Goal: Task Accomplishment & Management: Use online tool/utility

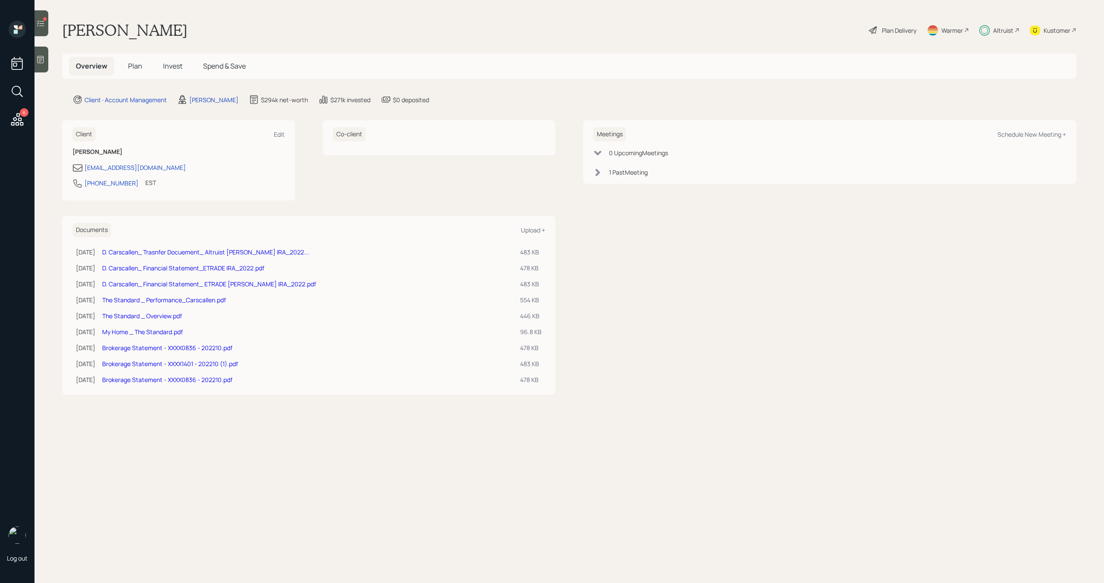
click at [41, 31] on div at bounding box center [41, 23] width 14 height 26
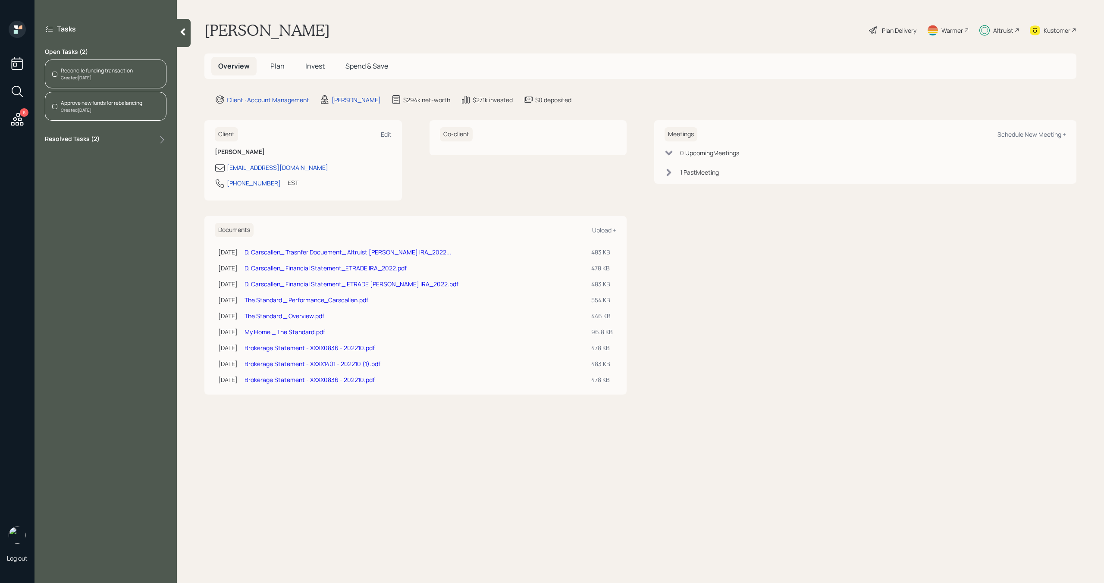
click at [74, 74] on div "Reconcile funding transaction" at bounding box center [97, 71] width 72 height 8
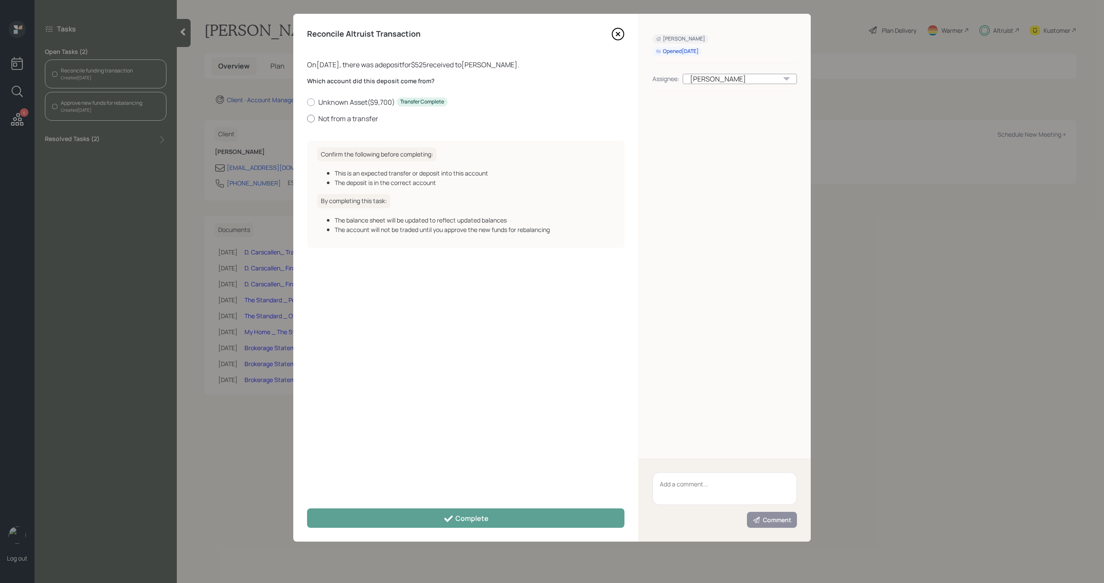
click at [351, 117] on label "Not from a transfer" at bounding box center [465, 118] width 317 height 9
click at [307, 118] on input "Not from a transfer" at bounding box center [307, 118] width 0 height 0
radio input "true"
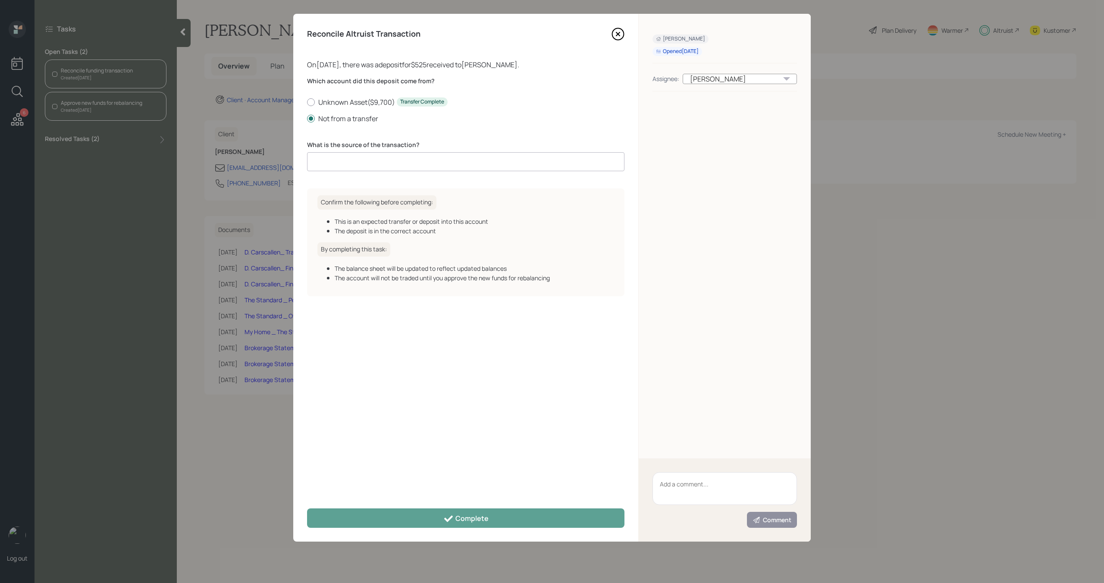
click at [351, 161] on input at bounding box center [465, 161] width 317 height 19
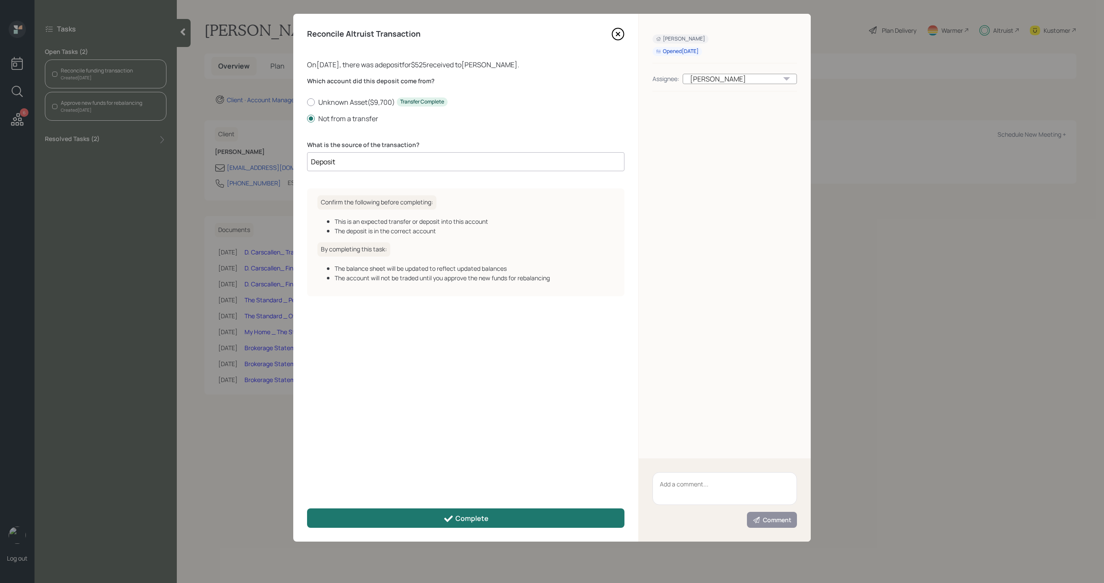
type input "Deposit"
click at [414, 518] on button "Complete" at bounding box center [465, 517] width 317 height 19
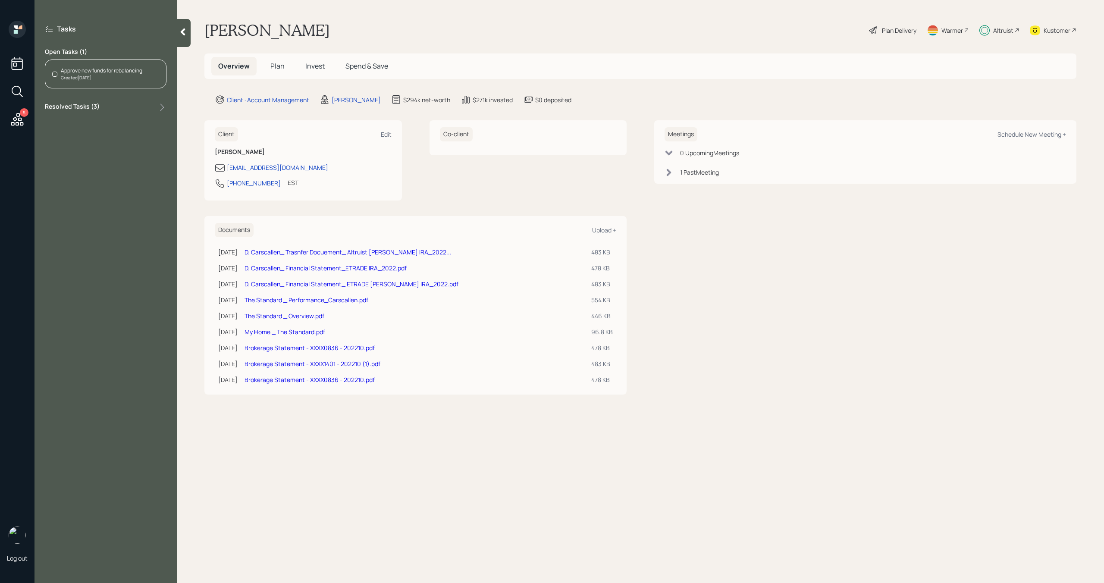
click at [141, 84] on div "Approve new funds for rebalancing Created Today" at bounding box center [106, 73] width 122 height 29
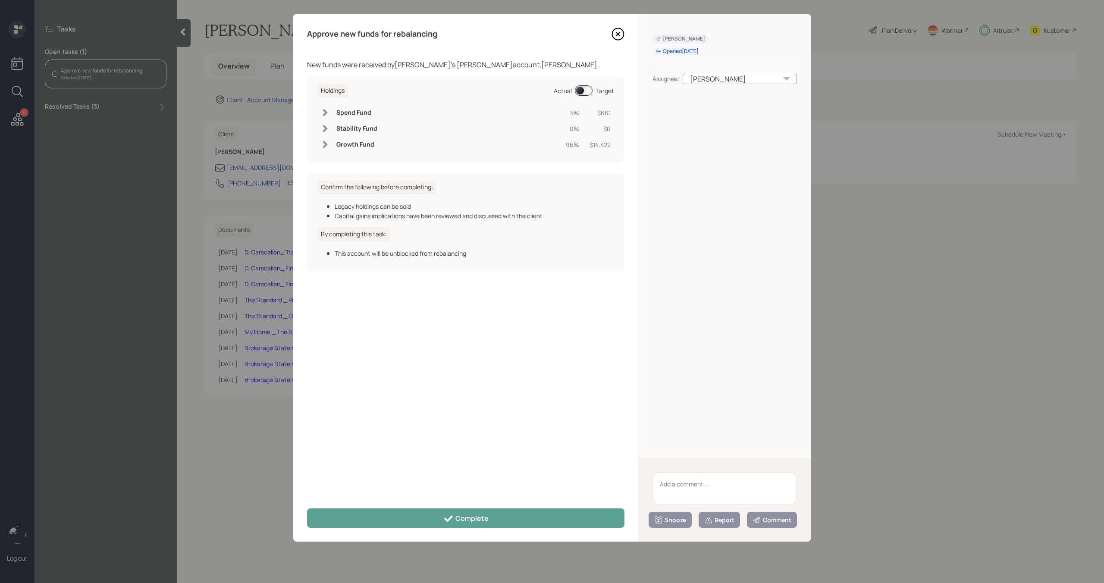
click at [429, 530] on div "Approve new funds for rebalancing New funds were received by Deborah Carscallen…" at bounding box center [465, 278] width 345 height 528
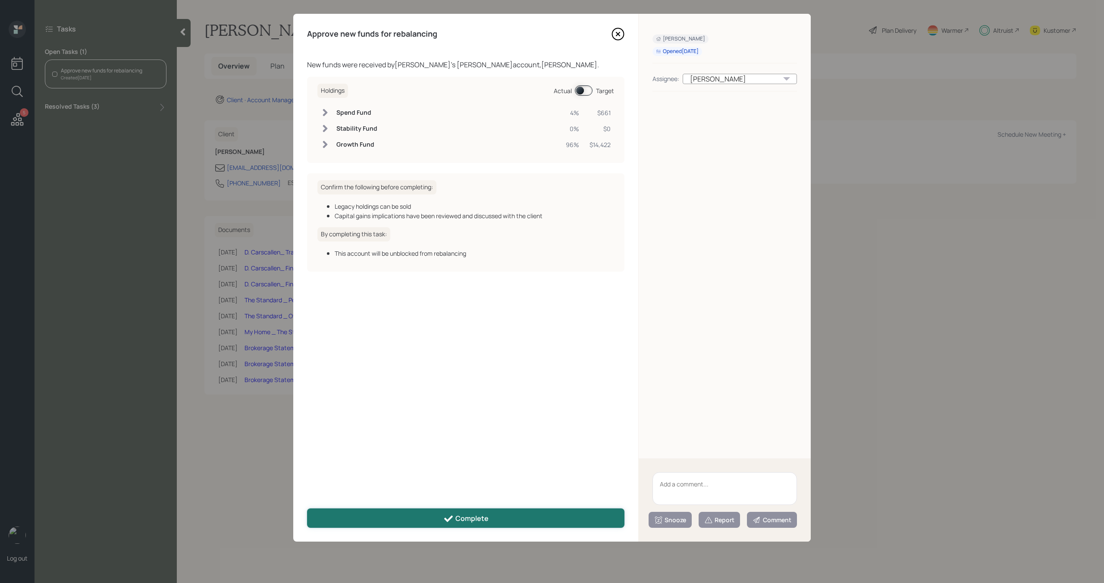
click at [431, 520] on button "Complete" at bounding box center [465, 517] width 317 height 19
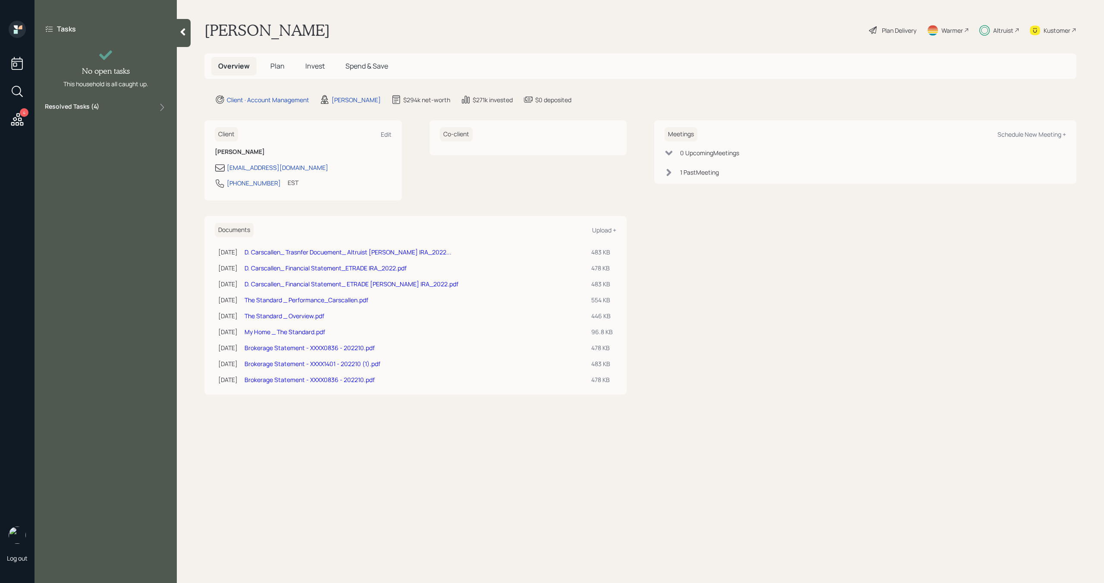
click at [21, 124] on icon at bounding box center [17, 120] width 16 height 16
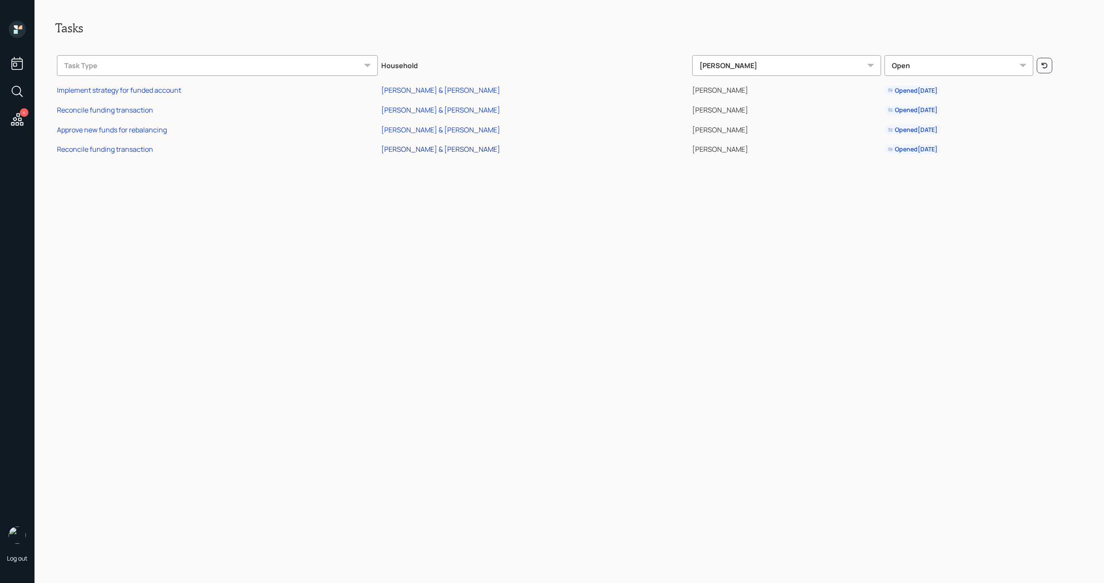
click at [472, 150] on div "[PERSON_NAME] & [PERSON_NAME]" at bounding box center [440, 148] width 119 height 9
